Goal: Task Accomplishment & Management: Use online tool/utility

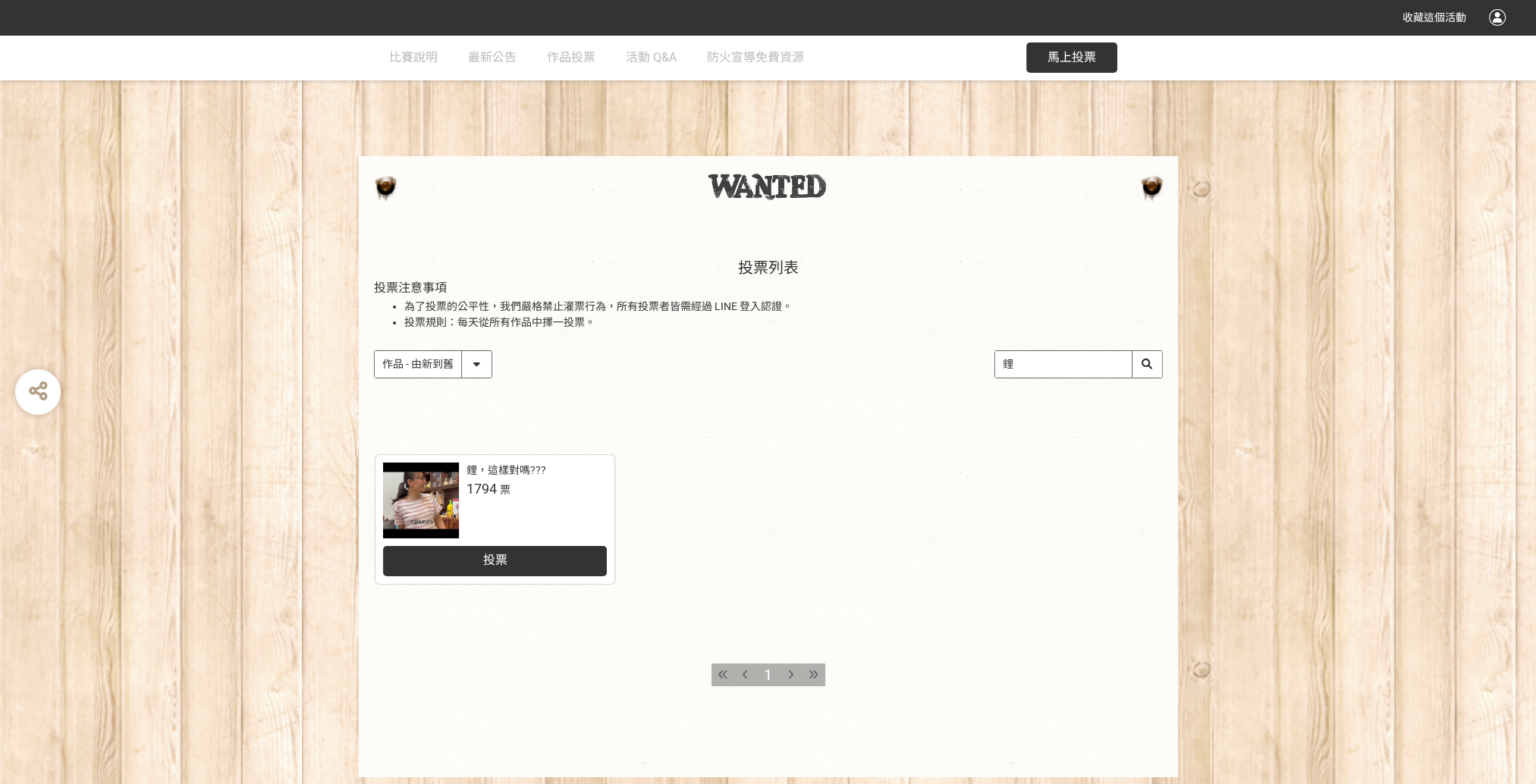
click at [512, 562] on div "投票" at bounding box center [495, 561] width 224 height 30
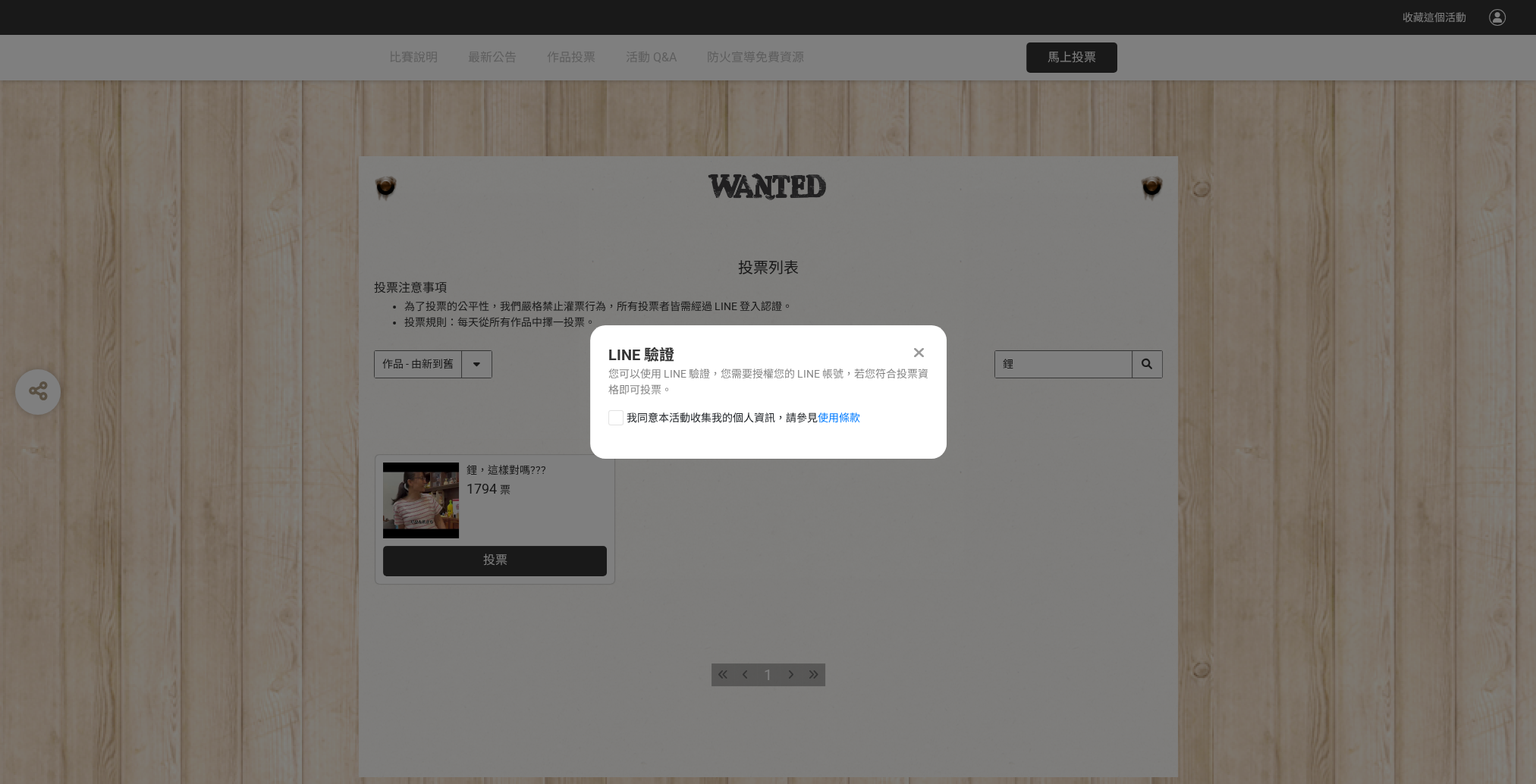
drag, startPoint x: 626, startPoint y: 419, endPoint x: 634, endPoint y: 423, distance: 8.9
click at [628, 420] on span "我同意本活動收集我的個人資訊，請參見 使用條款" at bounding box center [743, 418] width 233 height 16
click at [619, 420] on input "我同意本活動收集我的個人資訊，請參見 使用條款" at bounding box center [614, 418] width 10 height 10
checkbox input "false"
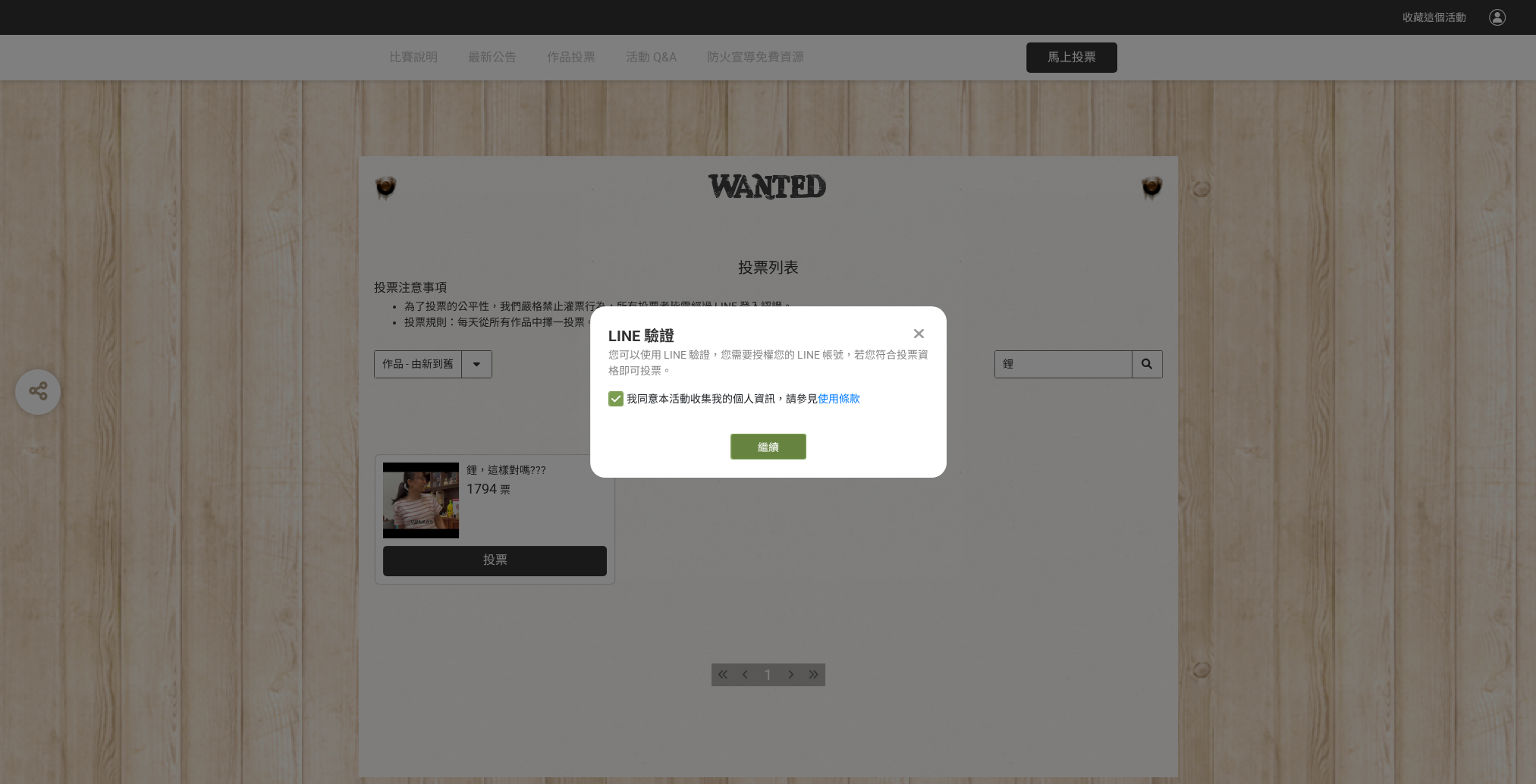
click at [768, 439] on link "繼續" at bounding box center [768, 446] width 75 height 26
click at [928, 325] on div "LINE 驗證 您可以使用 LINE 驗證，您需要授權您的 LINE 帳號，若您符合投票資格即可投票。 我同意本活動收集我的個人資訊，請參見 使用條款 繼續" at bounding box center [768, 392] width 357 height 171
drag, startPoint x: 926, startPoint y: 325, endPoint x: 910, endPoint y: 331, distance: 17.1
click at [910, 331] on div at bounding box center [919, 334] width 18 height 18
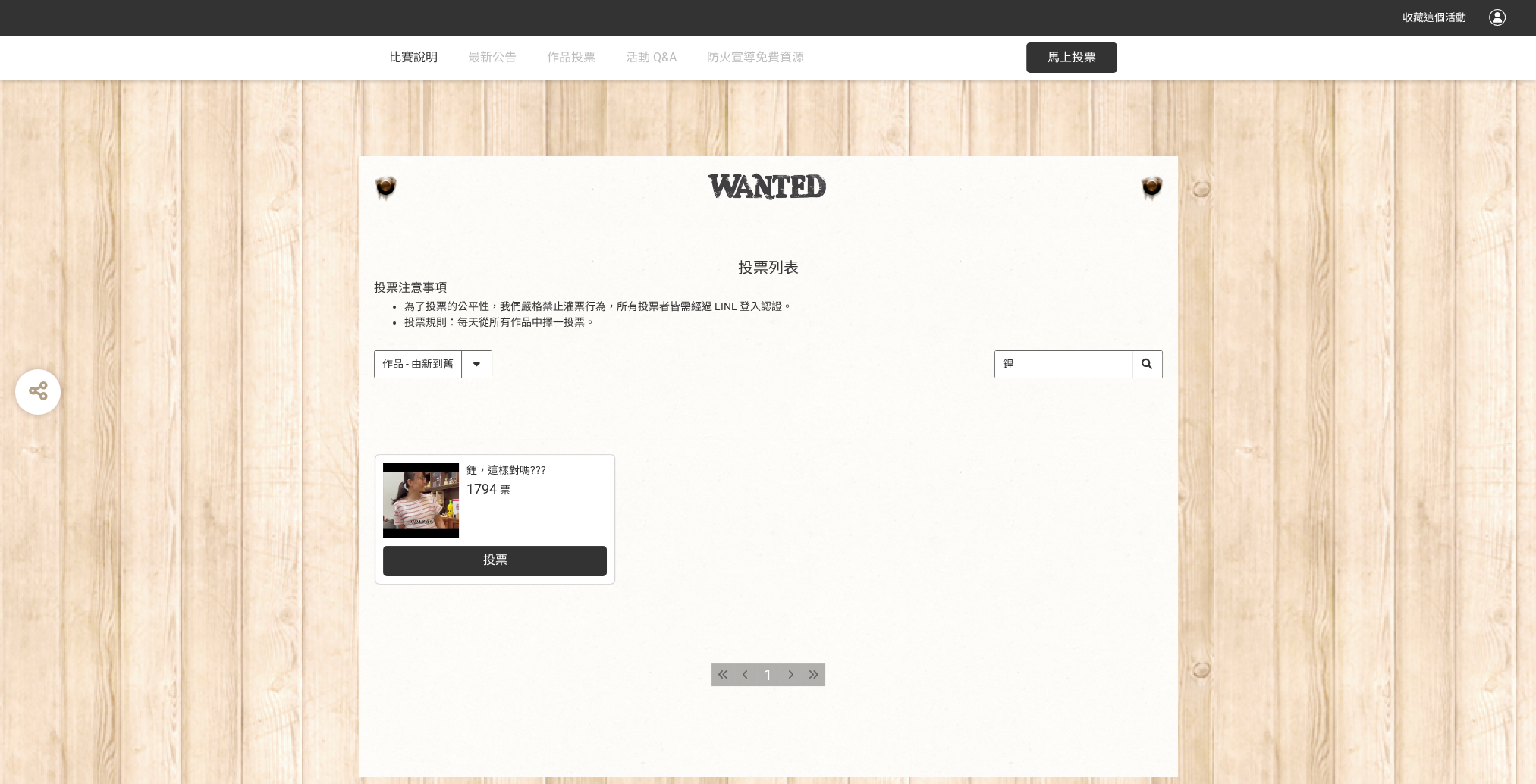
click at [397, 60] on span "比賽說明" at bounding box center [414, 57] width 49 height 14
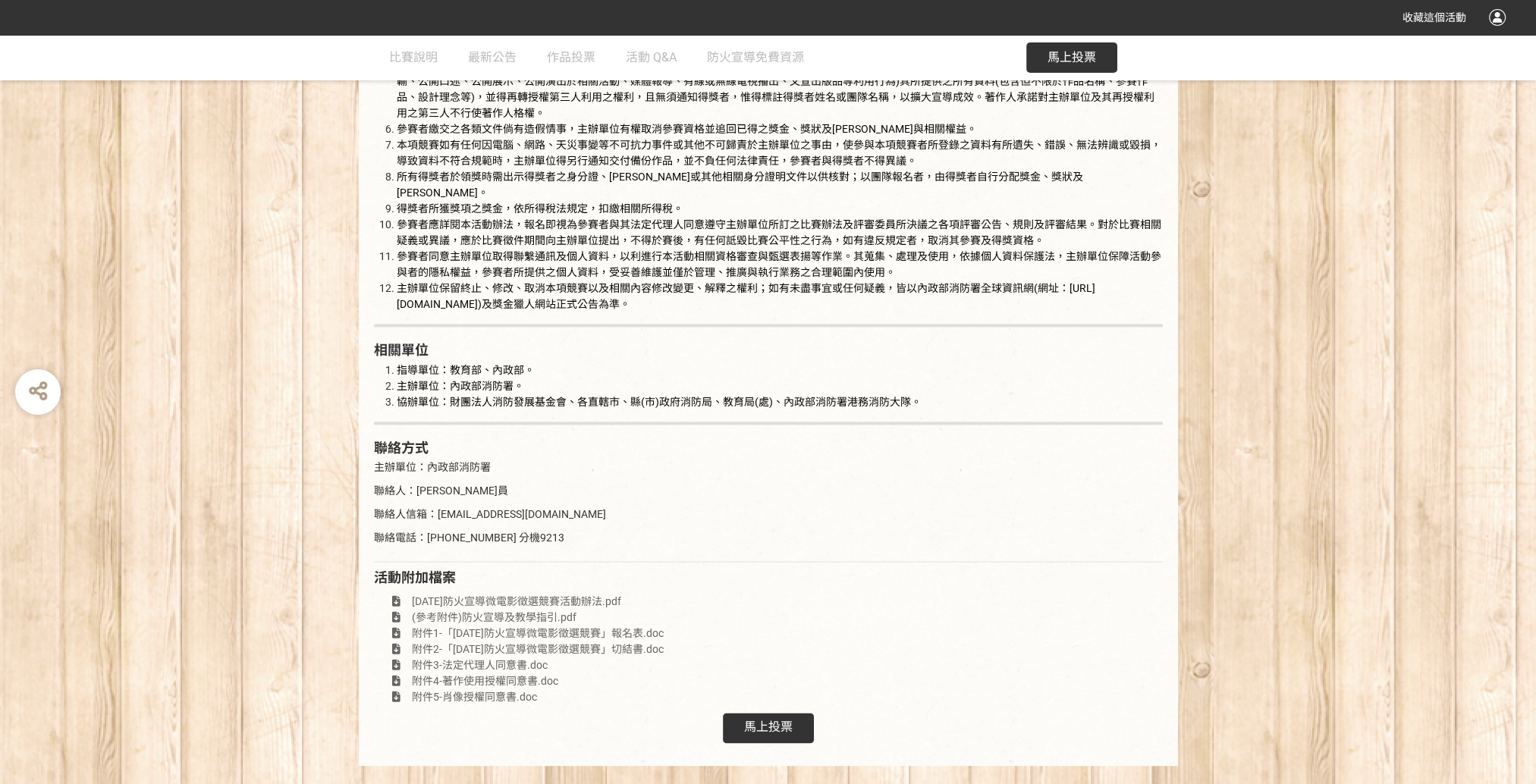
scroll to position [2649, 0]
